Goal: Find specific page/section: Find specific page/section

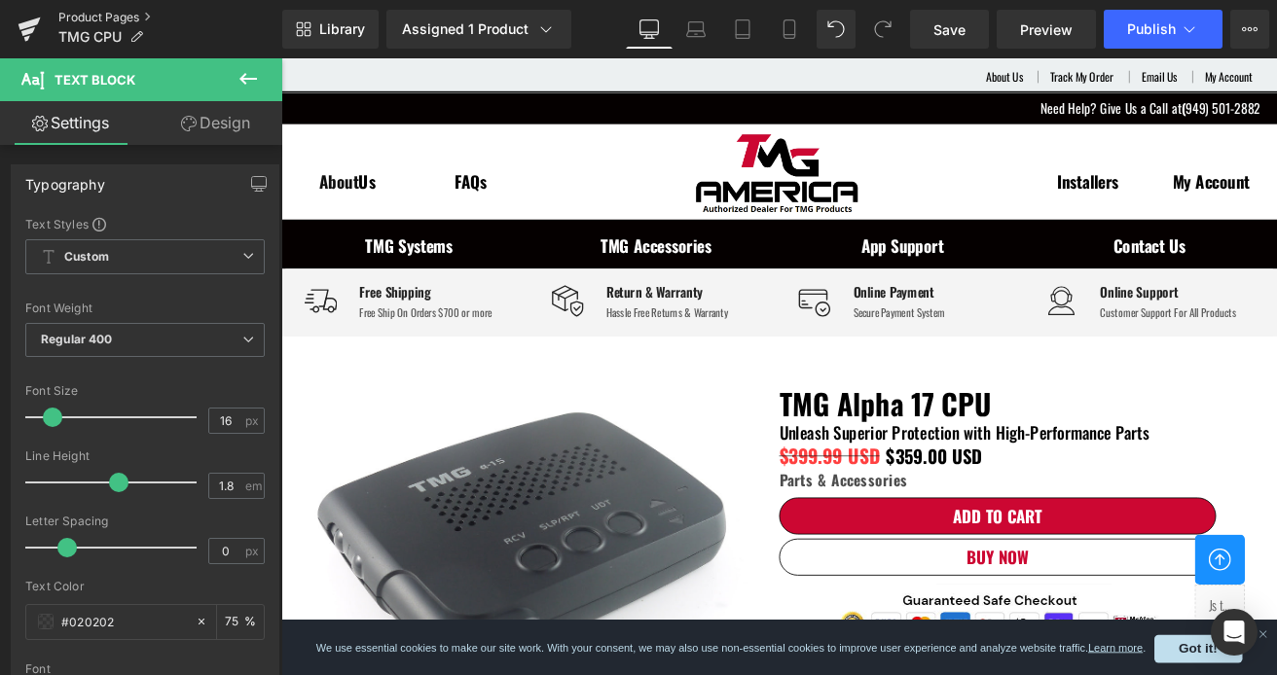
click at [109, 21] on link "Product Pages" at bounding box center [170, 18] width 224 height 16
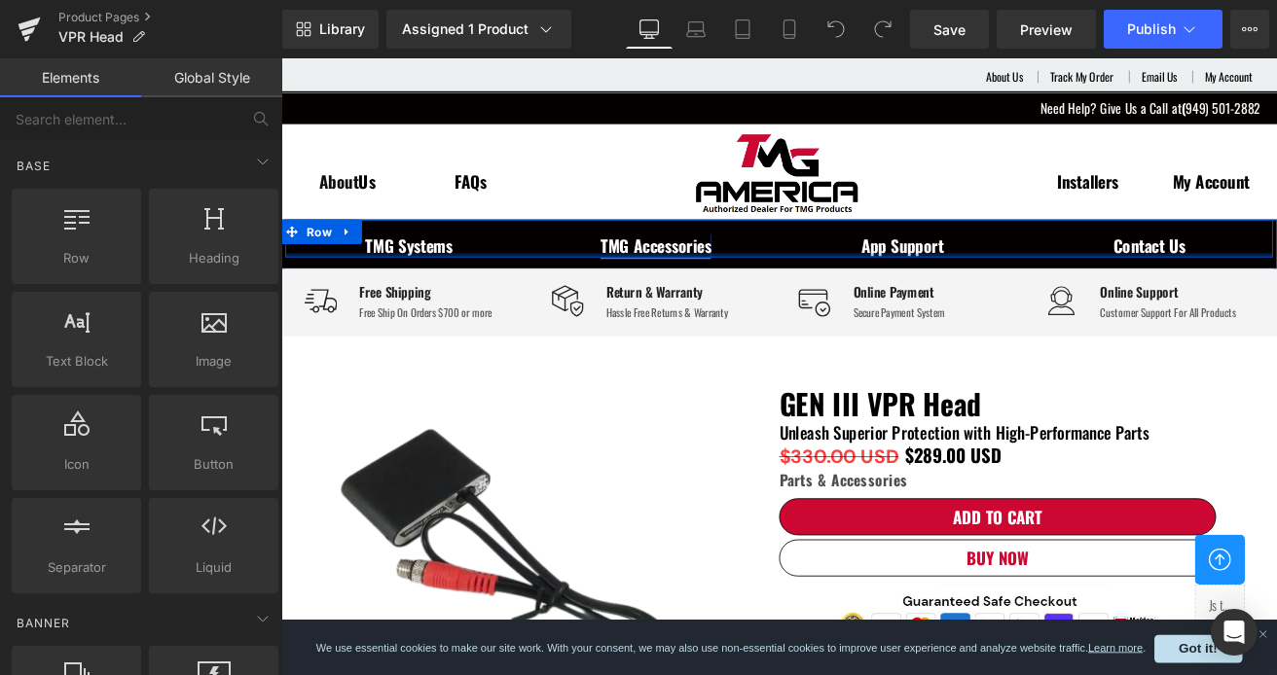
click at [675, 289] on div at bounding box center [870, 291] width 1168 height 5
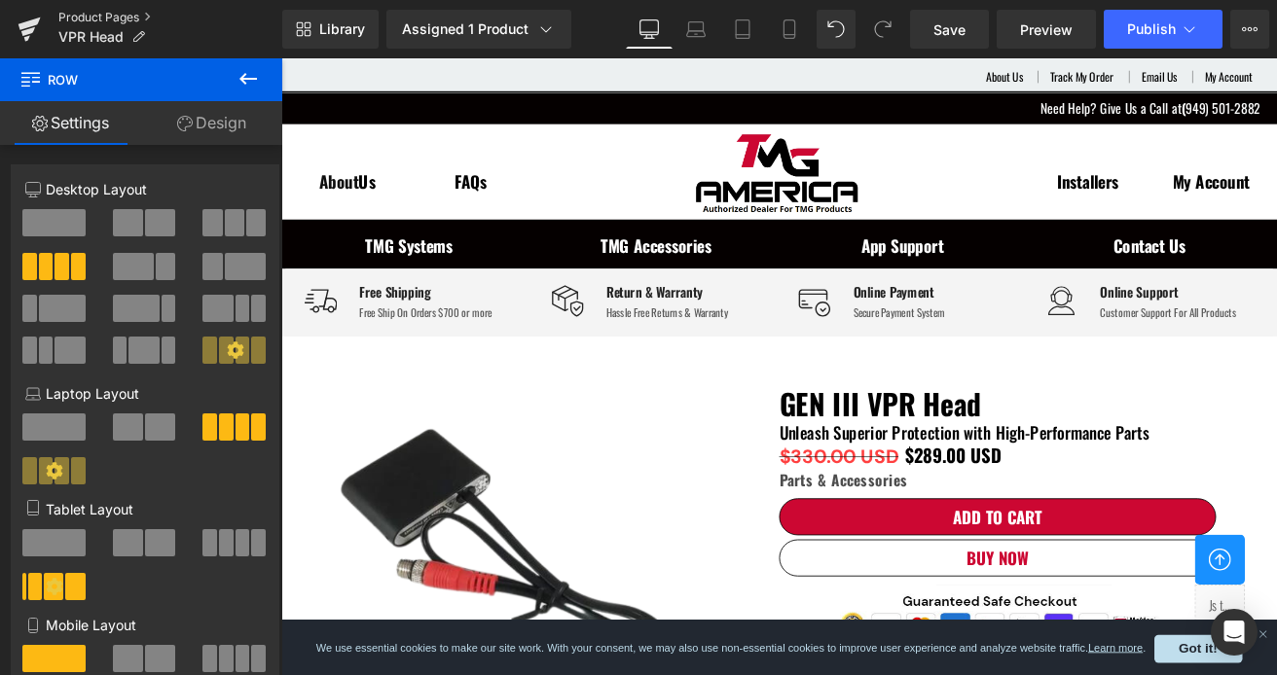
click at [116, 18] on link "Product Pages" at bounding box center [170, 18] width 224 height 16
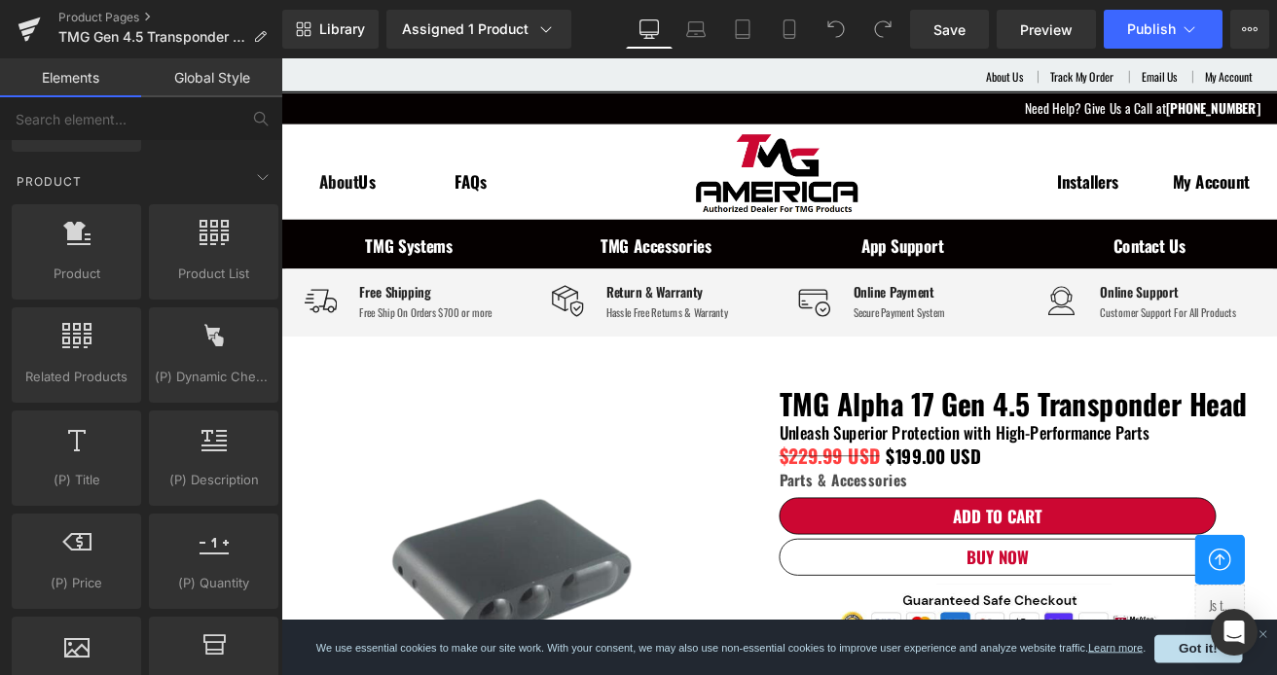
scroll to position [1655, 0]
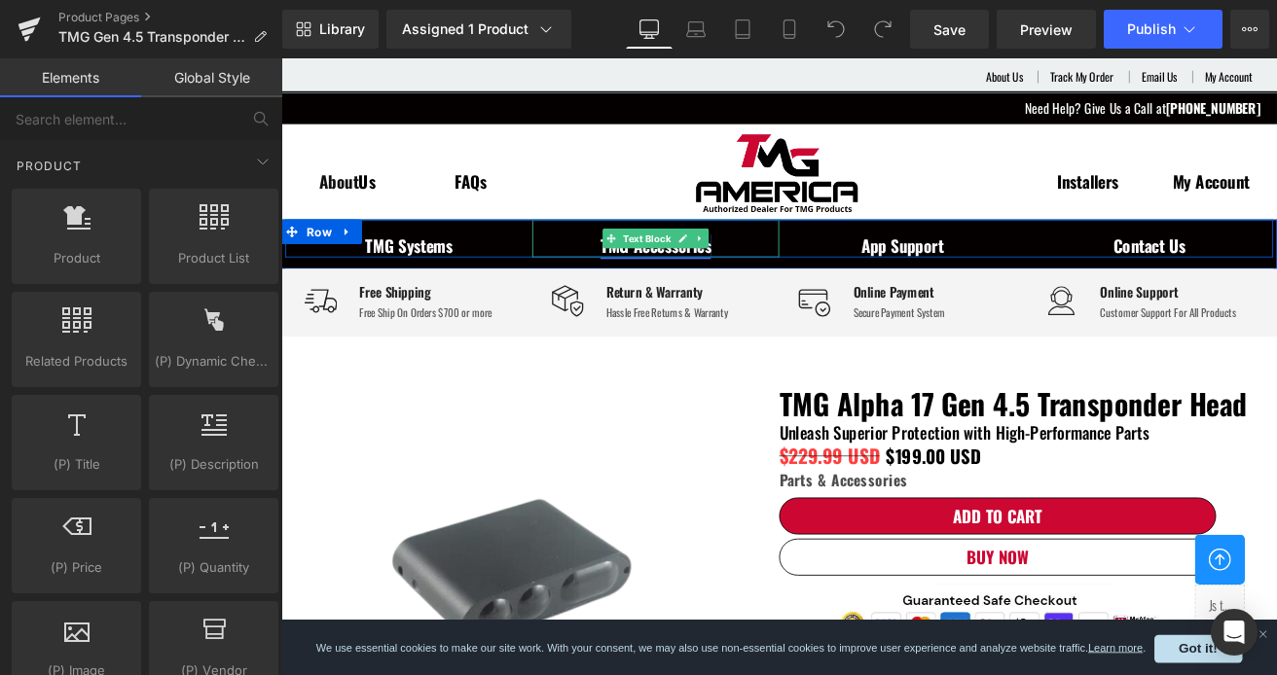
click at [730, 283] on link "TMG Accessories" at bounding box center [724, 279] width 130 height 29
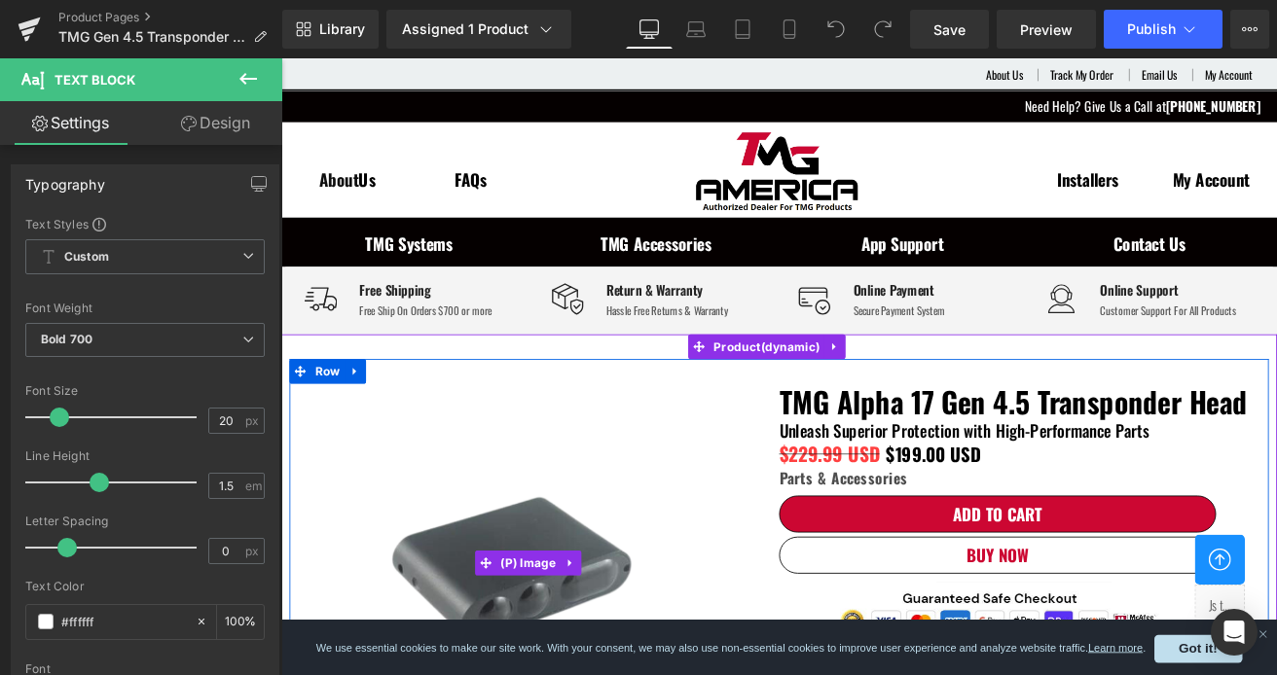
scroll to position [2, 0]
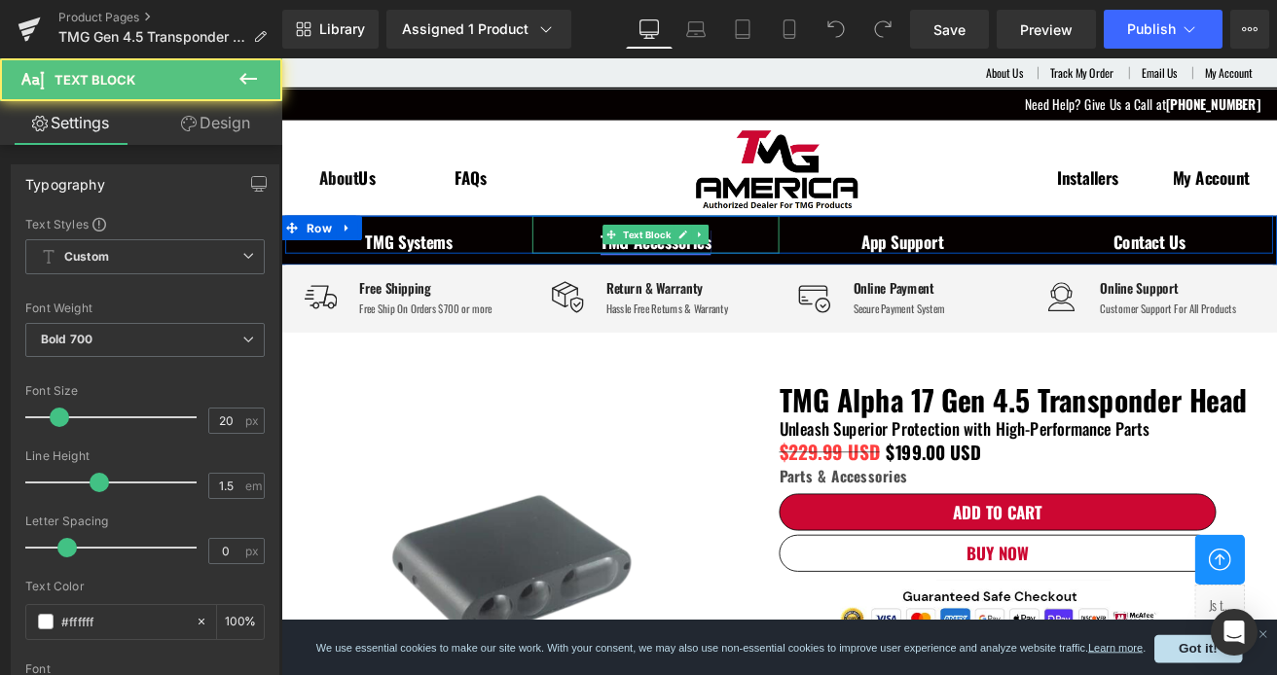
click at [751, 282] on link "TMG Accessories" at bounding box center [724, 275] width 130 height 29
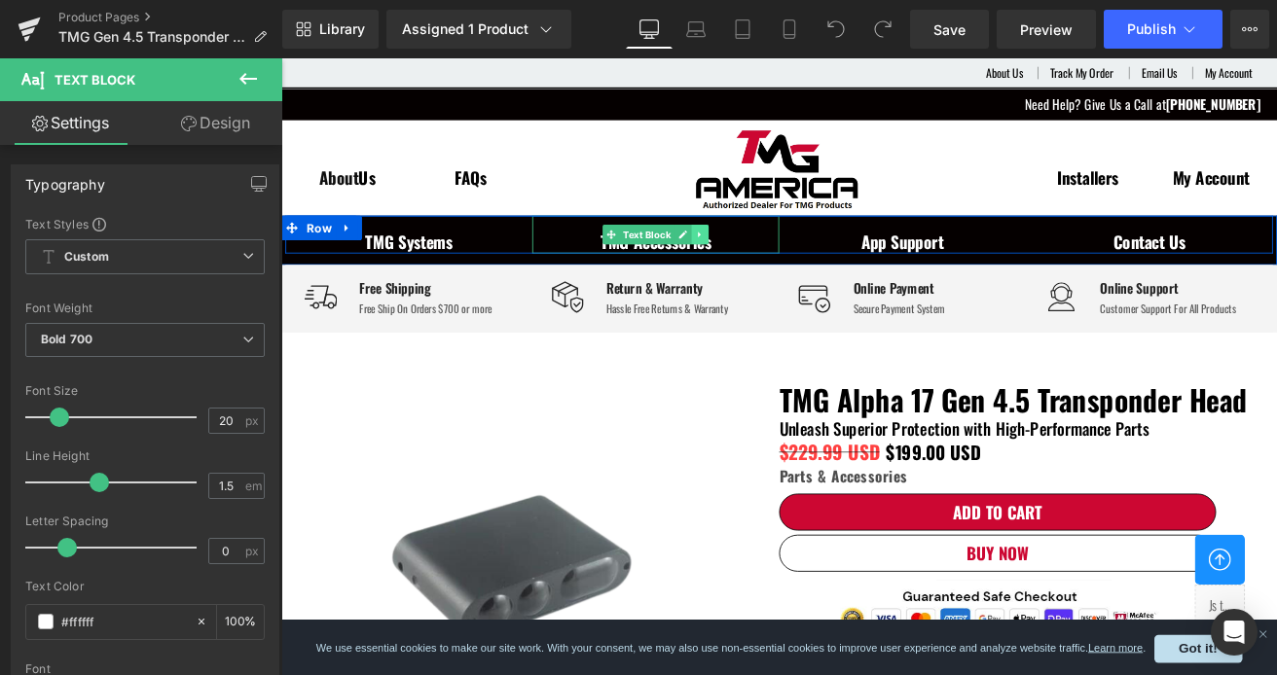
click at [771, 269] on icon at bounding box center [776, 268] width 11 height 12
click at [808, 278] on p "TMG Accessories" at bounding box center [724, 275] width 292 height 29
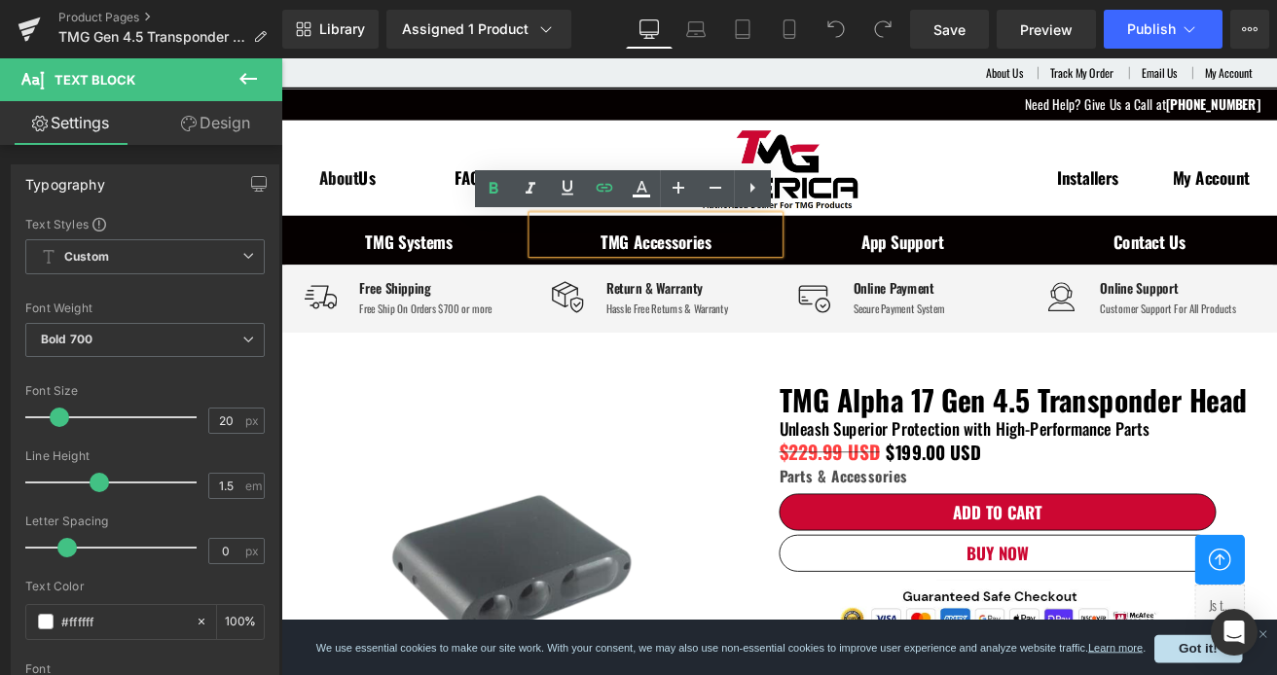
click at [753, 473] on img at bounding box center [580, 654] width 579 height 424
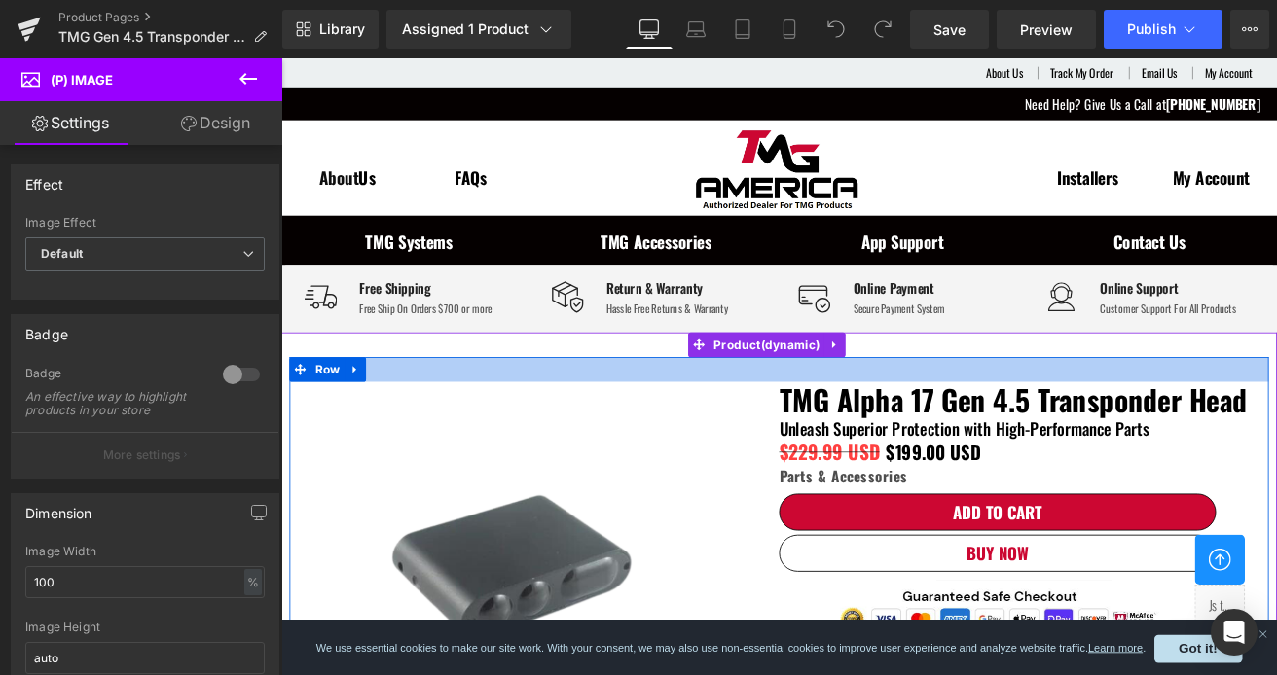
click at [471, 437] on div at bounding box center [870, 427] width 1158 height 29
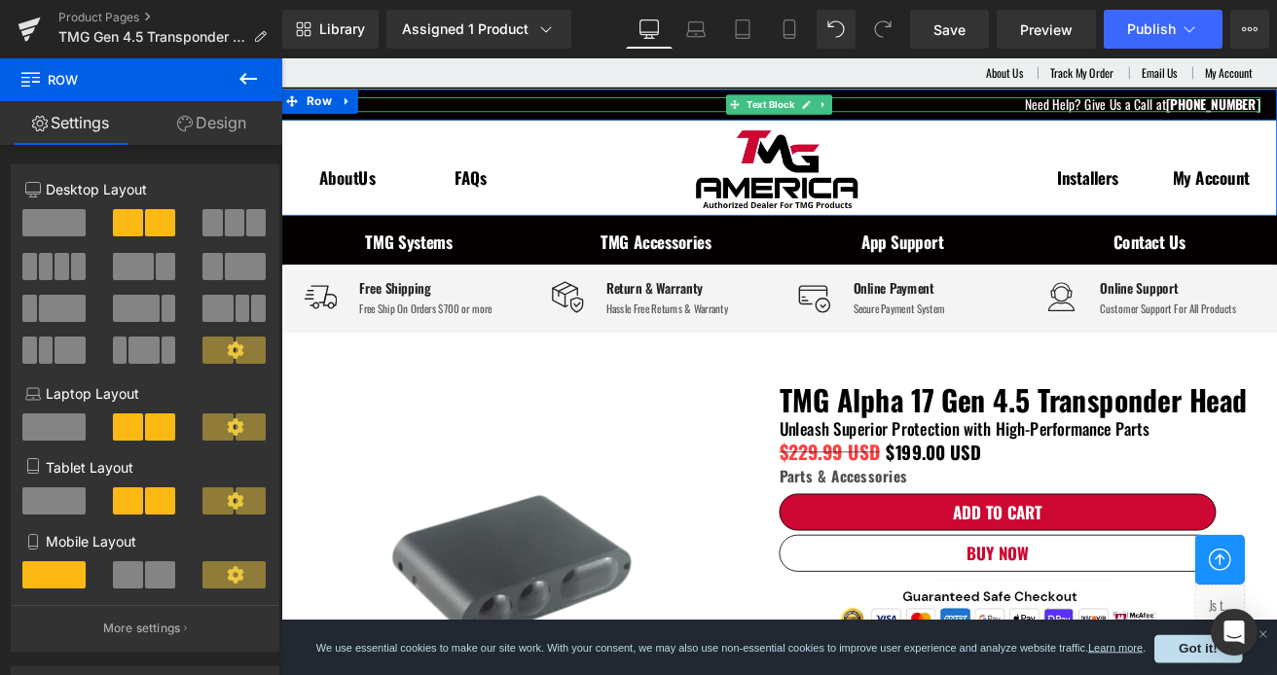
click at [521, 116] on p "Need Help? Give Us a Call at (949) 501-28822" at bounding box center [870, 114] width 1139 height 18
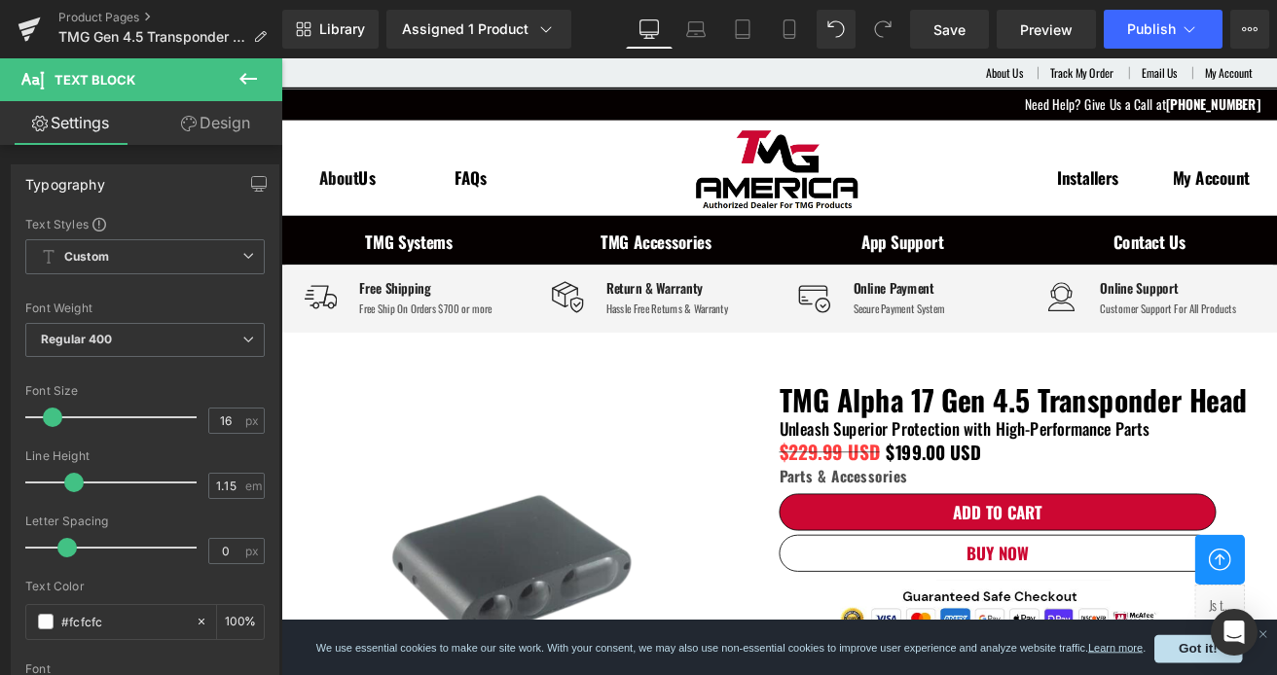
click at [113, 87] on span "Text Block" at bounding box center [95, 80] width 81 height 16
click at [259, 71] on icon at bounding box center [248, 78] width 23 height 23
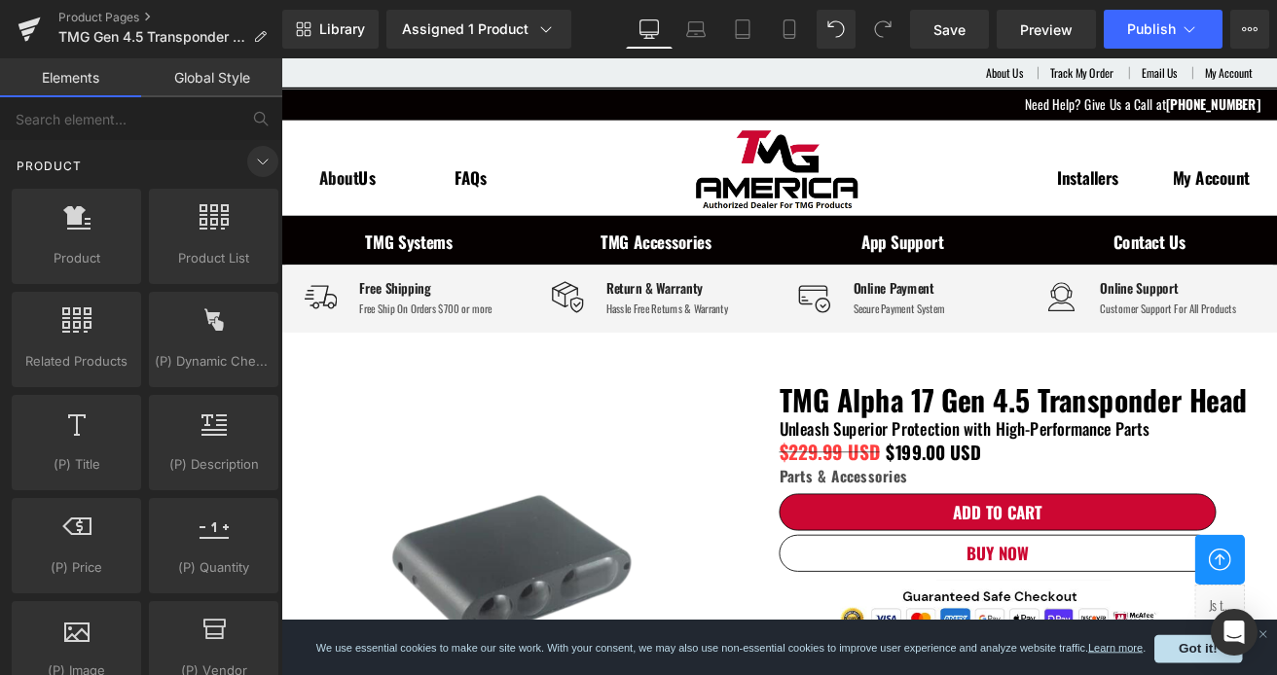
click at [259, 167] on span at bounding box center [262, 161] width 31 height 31
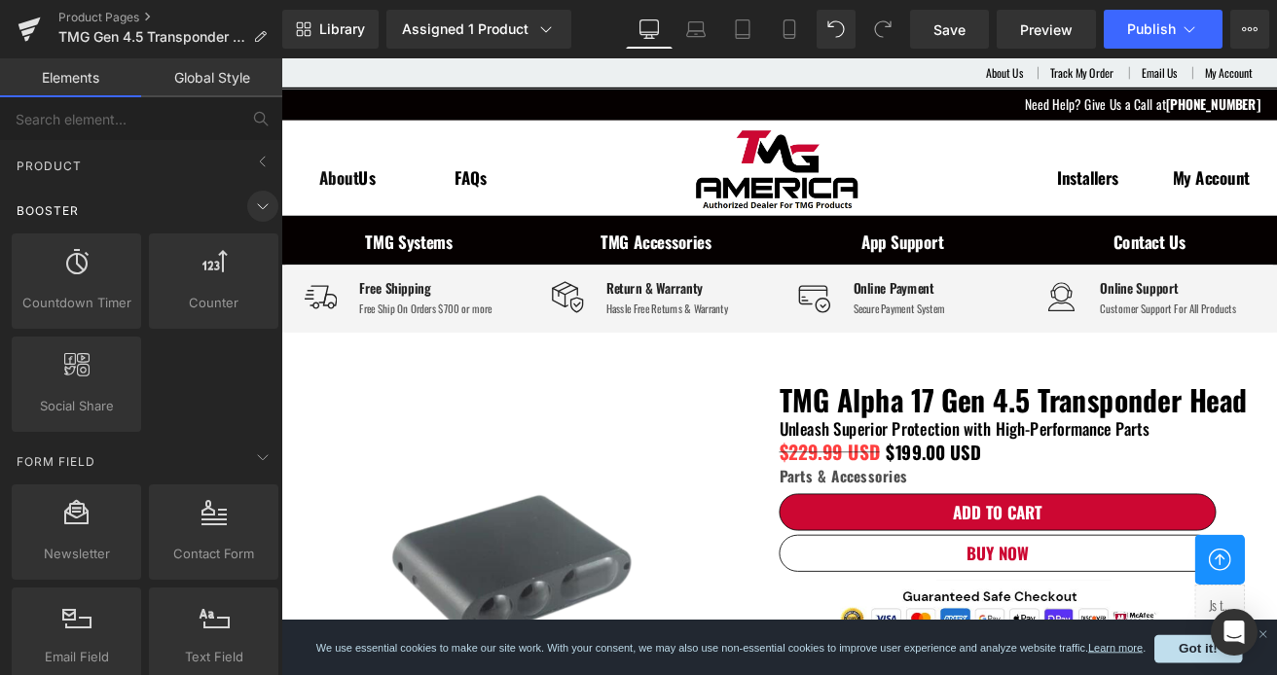
click at [263, 201] on icon at bounding box center [262, 206] width 23 height 23
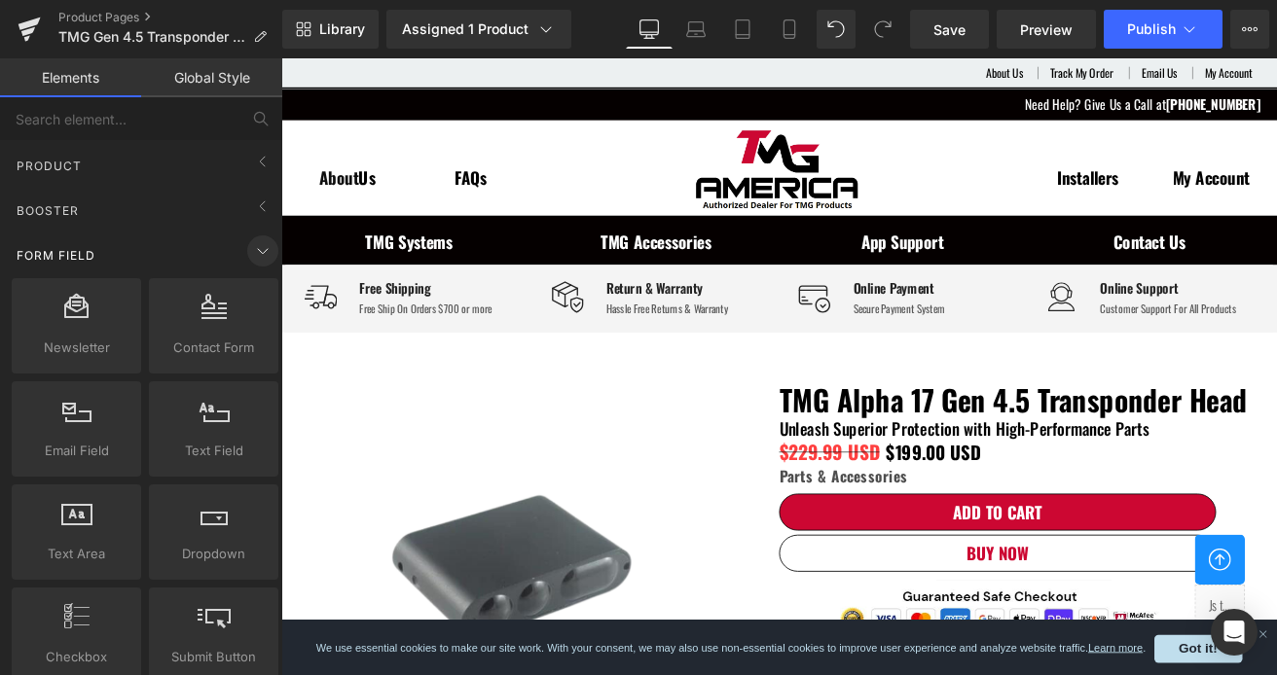
click at [258, 249] on icon at bounding box center [263, 251] width 10 height 5
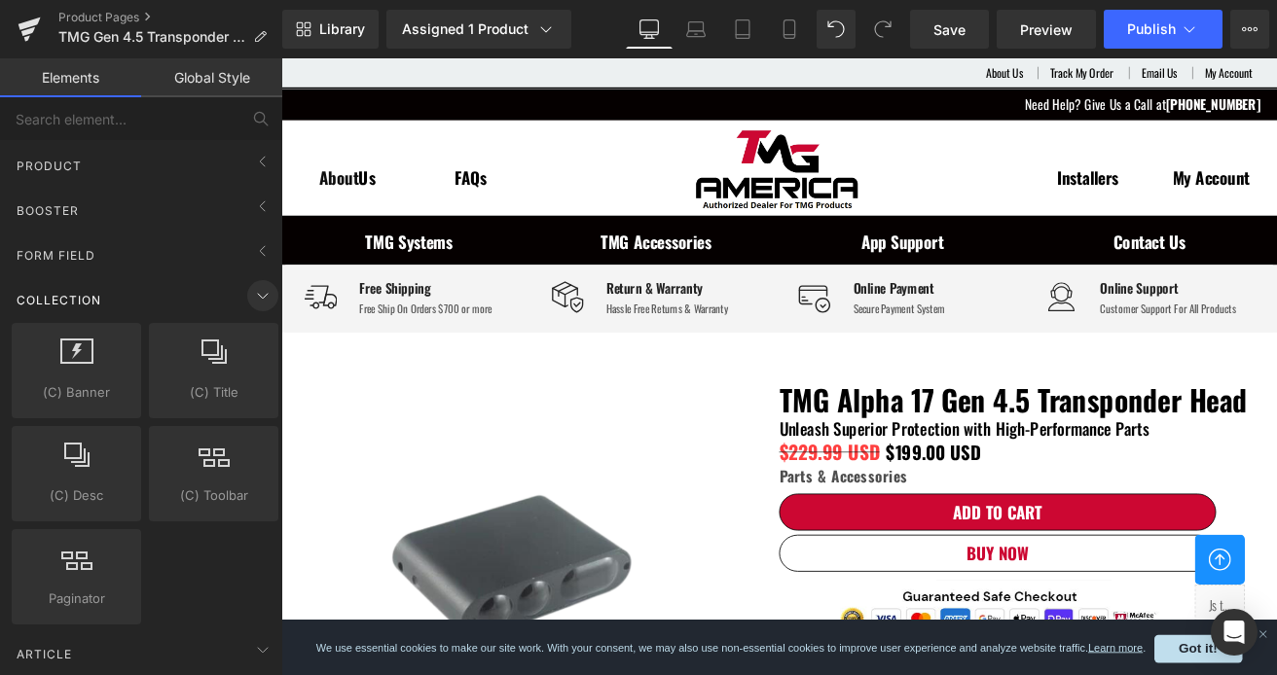
click at [253, 292] on icon at bounding box center [262, 295] width 23 height 23
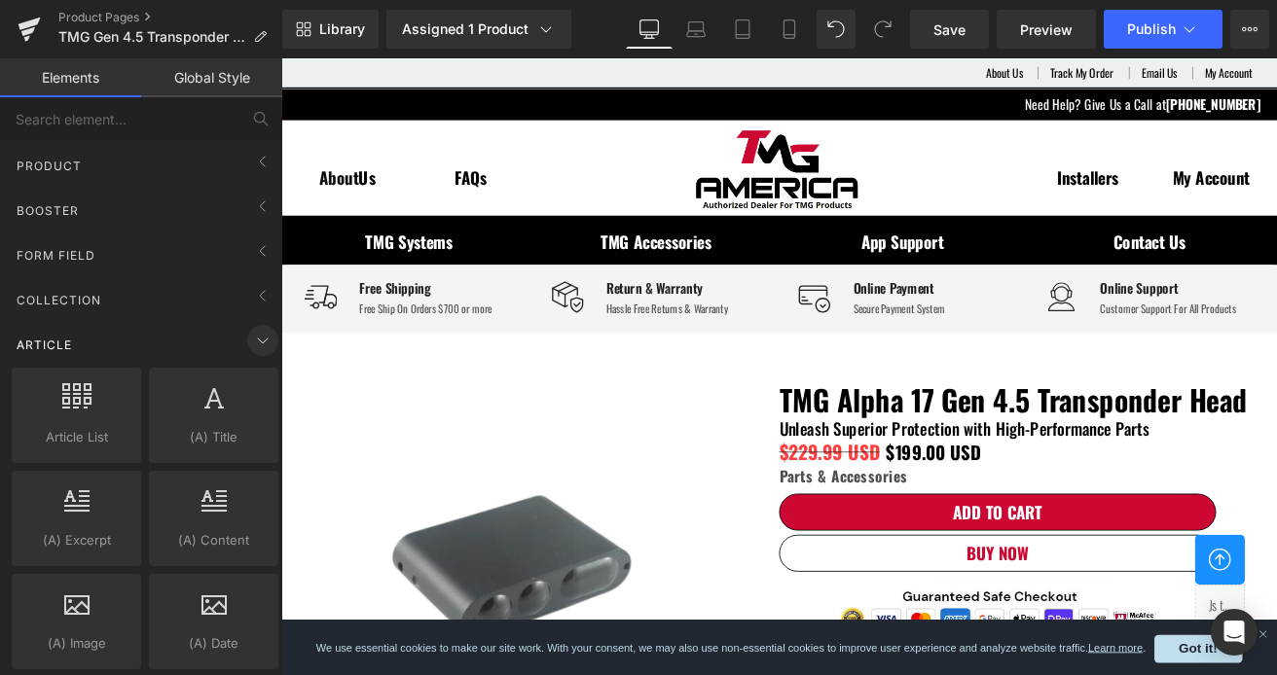
click at [251, 332] on icon at bounding box center [262, 340] width 23 height 23
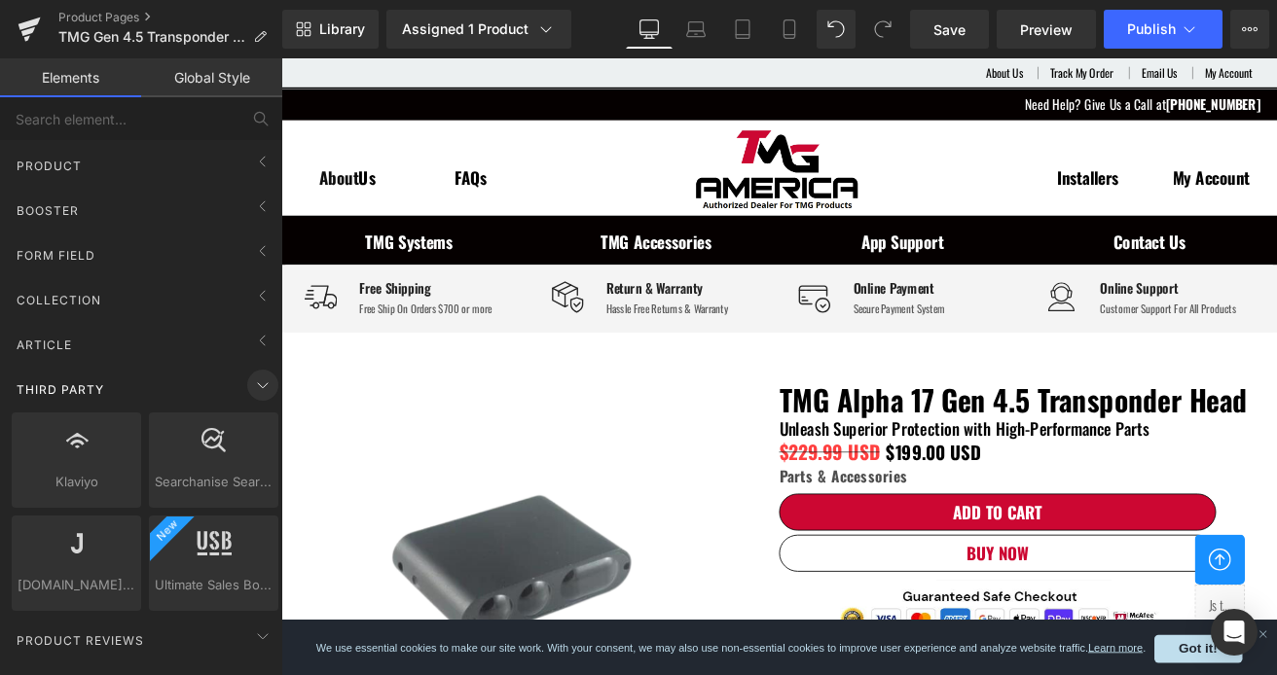
click at [258, 383] on icon at bounding box center [263, 385] width 10 height 5
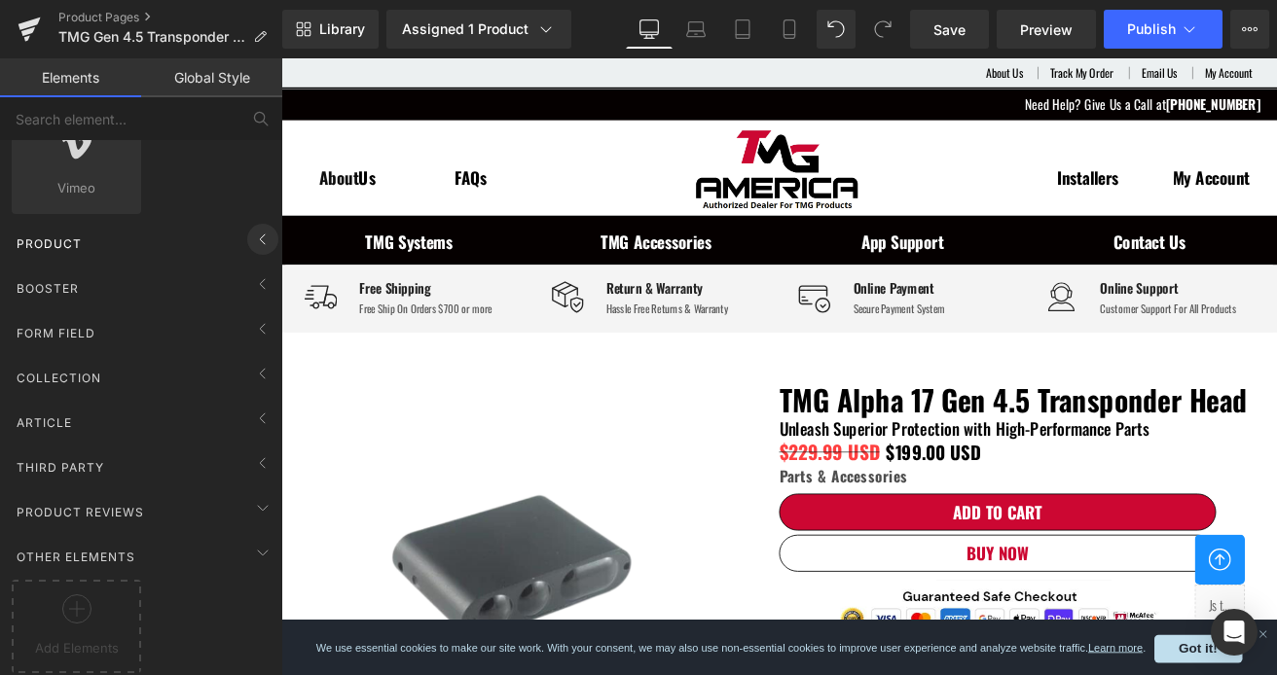
click at [259, 232] on icon at bounding box center [262, 239] width 23 height 23
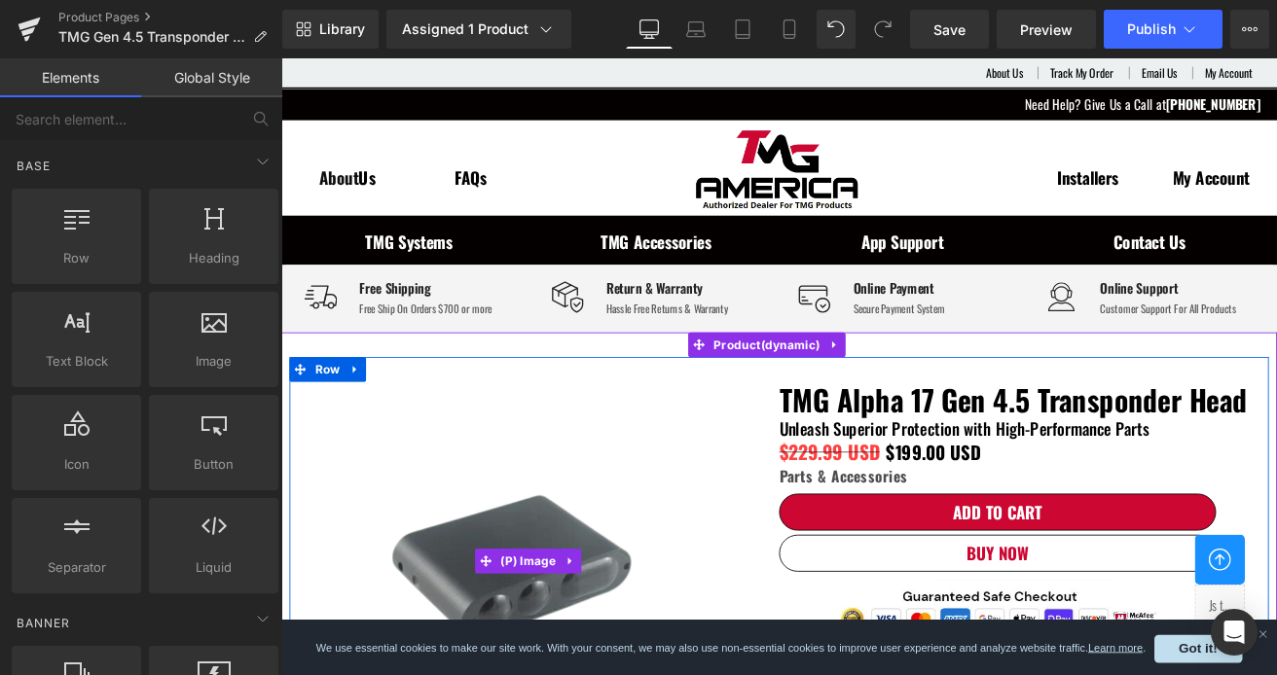
scroll to position [0, 0]
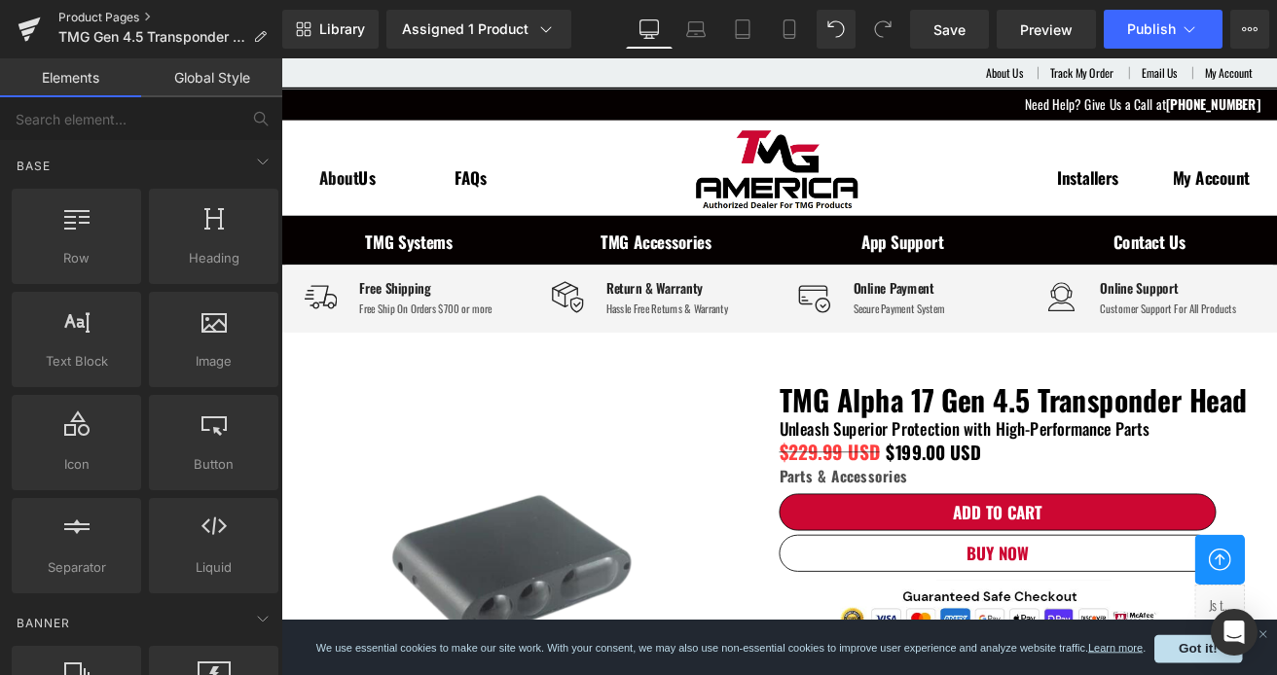
click at [146, 10] on link "Product Pages" at bounding box center [170, 18] width 224 height 16
